Goal: Information Seeking & Learning: Learn about a topic

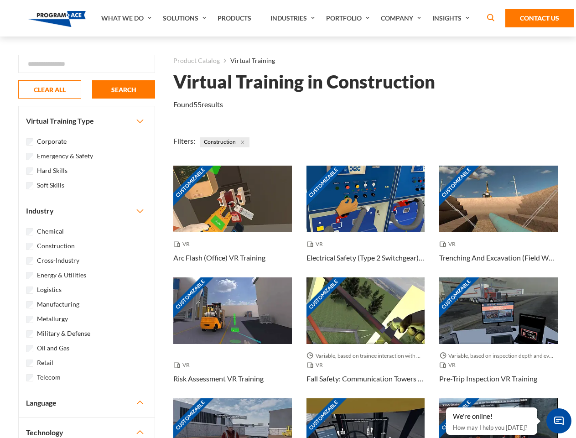
click at [127, 18] on link "What We Do" at bounding box center [128, 18] width 62 height 36
click at [186, 18] on link "Solutions" at bounding box center [185, 18] width 55 height 36
click at [294, 18] on link "Industries" at bounding box center [294, 18] width 56 height 36
click at [403, 18] on link "Company" at bounding box center [402, 18] width 52 height 36
click at [452, 18] on link "Insights" at bounding box center [452, 18] width 48 height 36
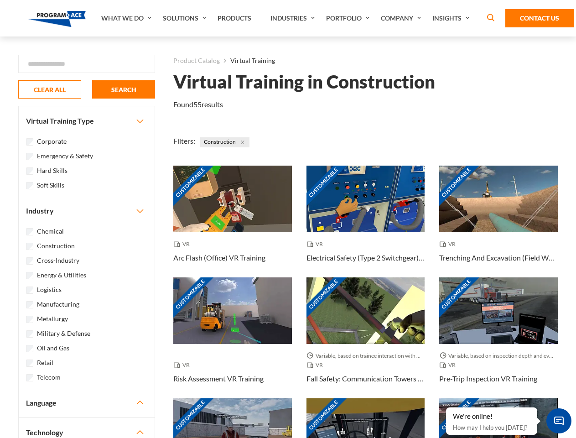
click at [0, 0] on div "Blog White Papers News" at bounding box center [0, 0] width 0 height 0
click at [0, 0] on strong "How Virtual Learning Can Enhance Workforce Productivity: A Guide for L&D Manage…" at bounding box center [0, 0] width 0 height 0
click at [559, 420] on span "Minimize live chat window" at bounding box center [558, 420] width 33 height 33
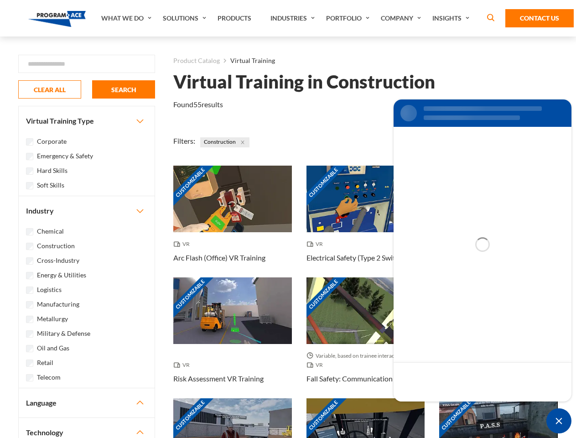
click at [446, 408] on div "Customizable" at bounding box center [498, 431] width 119 height 67
